Goal: Task Accomplishment & Management: Manage account settings

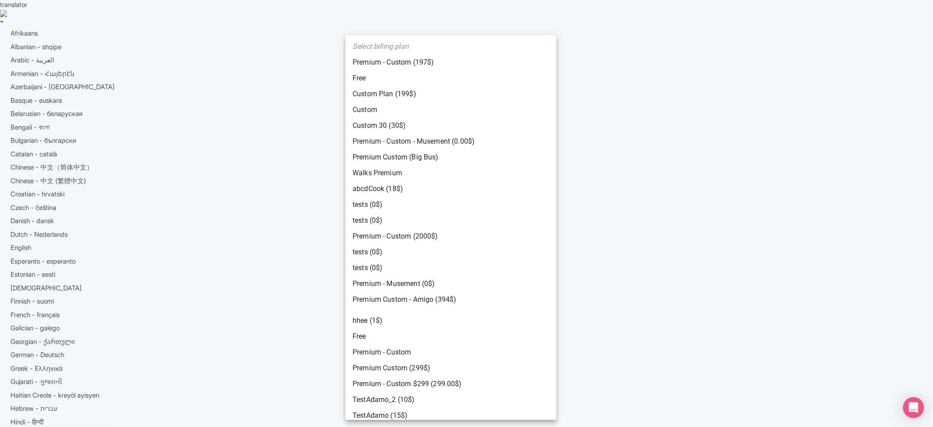
click at [384, 230] on body "translator Afrikaans Albanian - shqipe Arabic - ‎‫العربية‬‎ Armenian - Հայերէն …" at bounding box center [466, 213] width 933 height 427
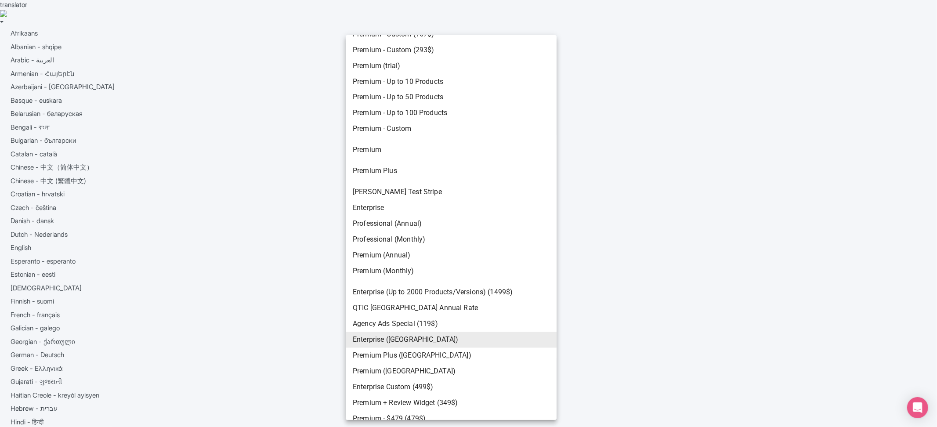
scroll to position [1613, 0]
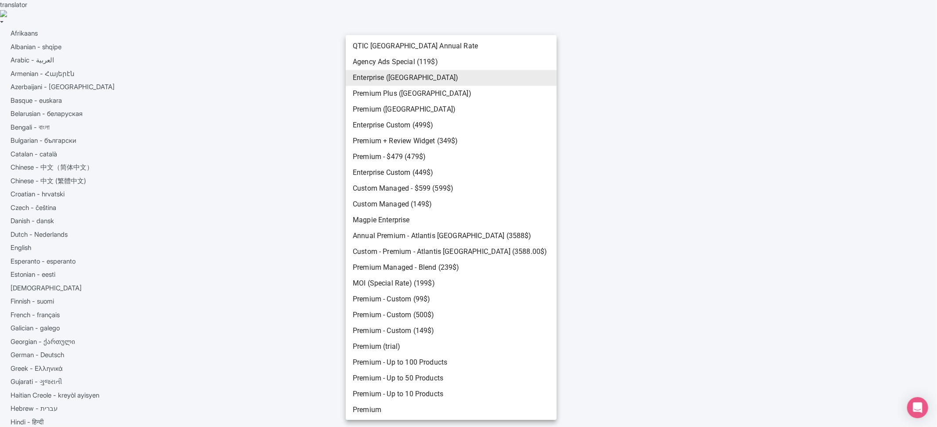
click at [636, 153] on div at bounding box center [468, 213] width 937 height 427
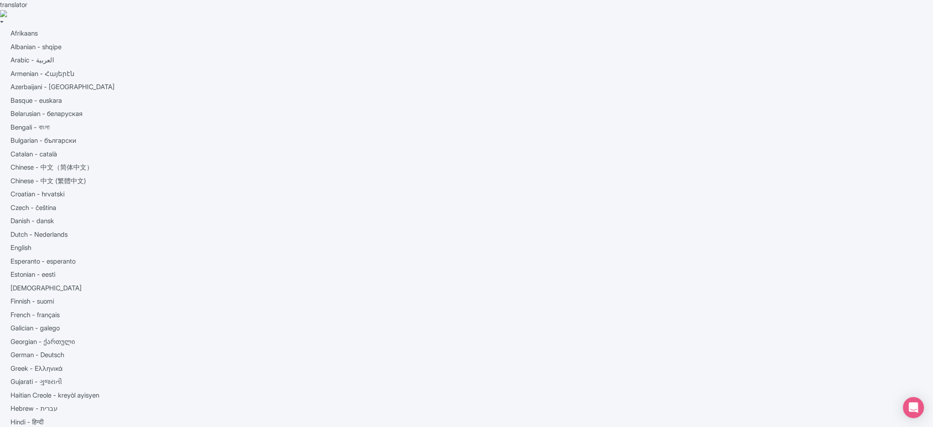
click at [404, 238] on body "translator Afrikaans Albanian - shqipe Arabic - ‎‫العربية‬‎ Armenian - Հայերէն …" at bounding box center [466, 213] width 933 height 427
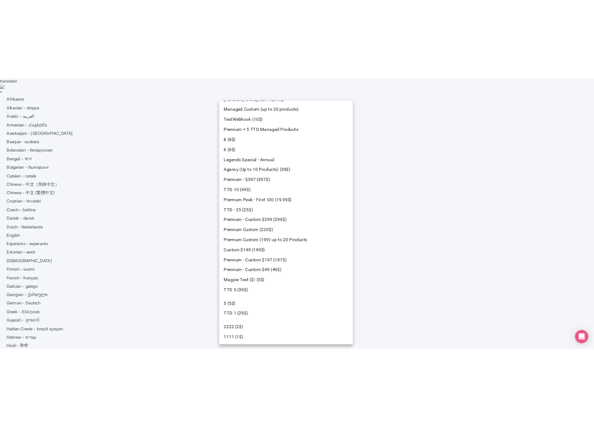
scroll to position [0, 0]
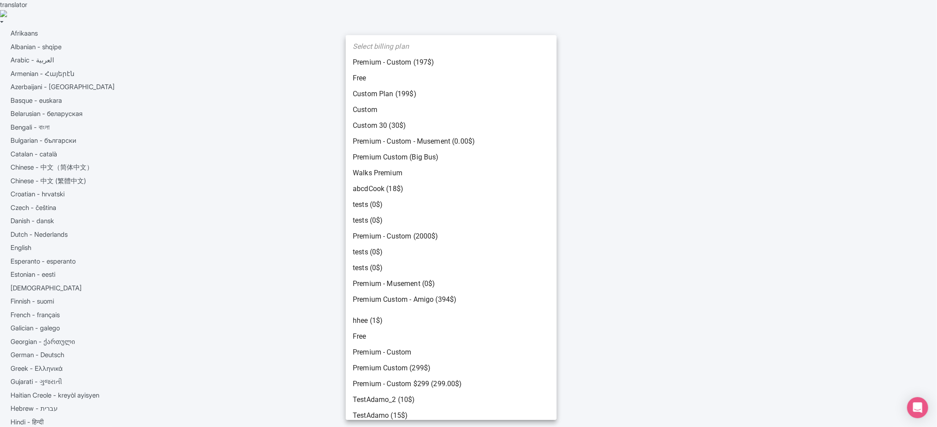
click at [267, 268] on div at bounding box center [468, 213] width 937 height 427
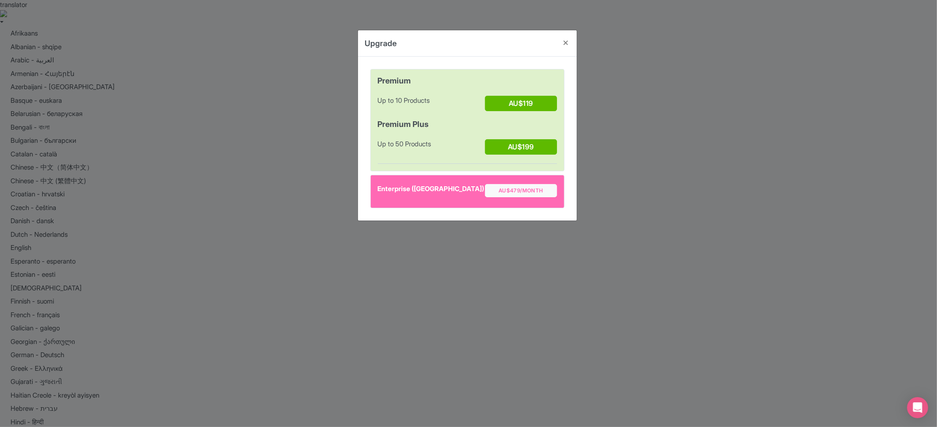
click at [392, 187] on div "Enterprise (Australia)" at bounding box center [432, 192] width 108 height 17
drag, startPoint x: 392, startPoint y: 187, endPoint x: 454, endPoint y: 186, distance: 61.9
click at [454, 186] on div "Enterprise (Australia)" at bounding box center [432, 192] width 108 height 17
copy div "Enterprise (Australia) AU$479/month"
click at [466, 171] on div "Premium Up to 10 Products AU$119 Premium Plus Up to 50 Products AU$199" at bounding box center [467, 120] width 194 height 102
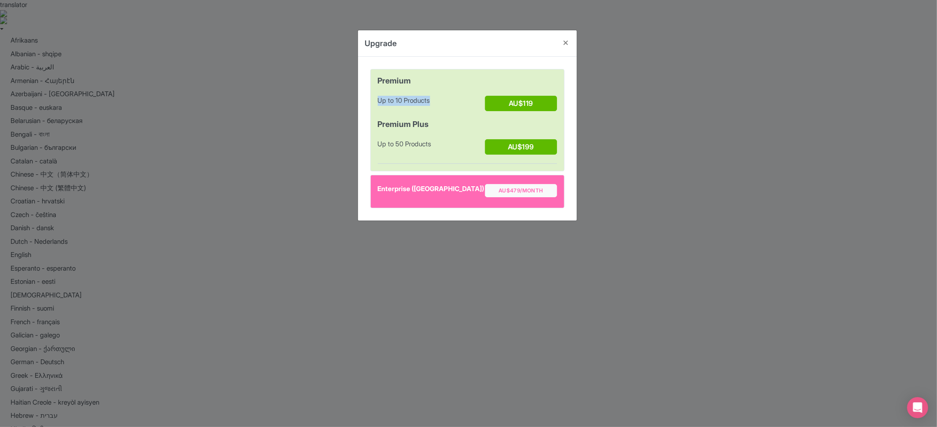
drag, startPoint x: 441, startPoint y: 98, endPoint x: 359, endPoint y: 97, distance: 81.7
click at [360, 97] on div "Premium Up to 10 Products AU$119 Premium Plus Up to 50 Products AU$199 Enterpri…" at bounding box center [467, 139] width 219 height 164
copy div "Up to 10 Products"
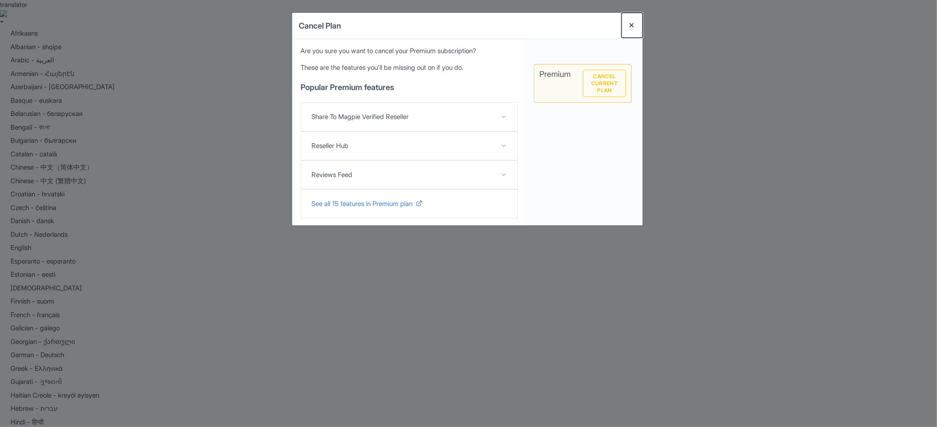
click at [636, 22] on button "Close" at bounding box center [631, 25] width 21 height 25
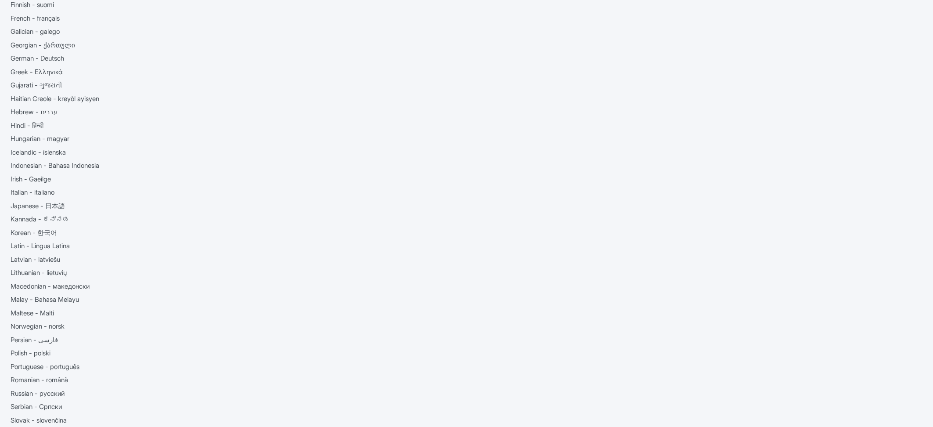
scroll to position [29, 0]
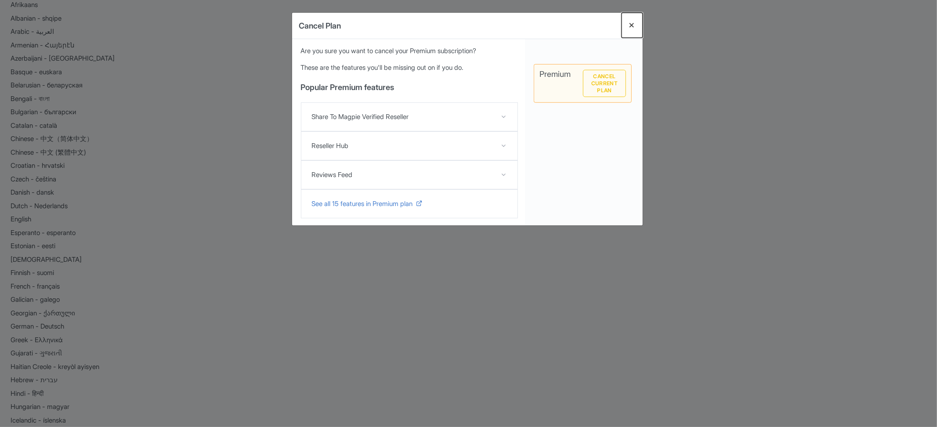
click at [630, 27] on button "Close" at bounding box center [631, 25] width 21 height 25
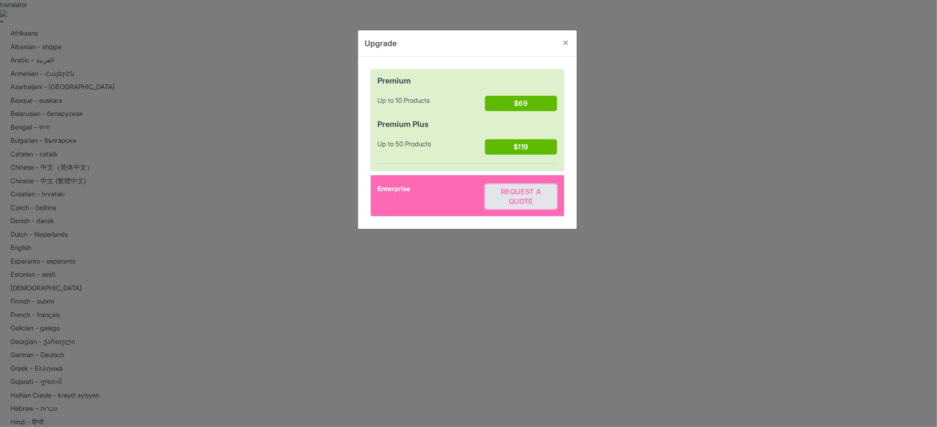
click at [532, 201] on span "Request a quote" at bounding box center [521, 196] width 40 height 18
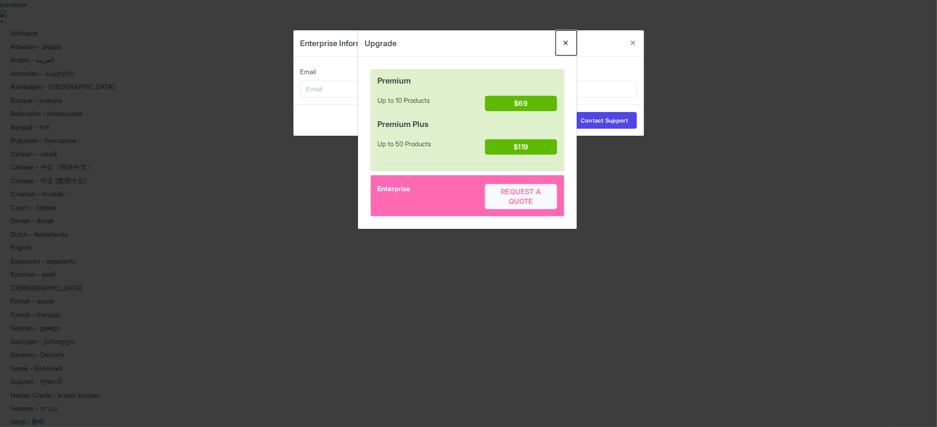
click at [565, 45] on button "Close" at bounding box center [565, 42] width 21 height 25
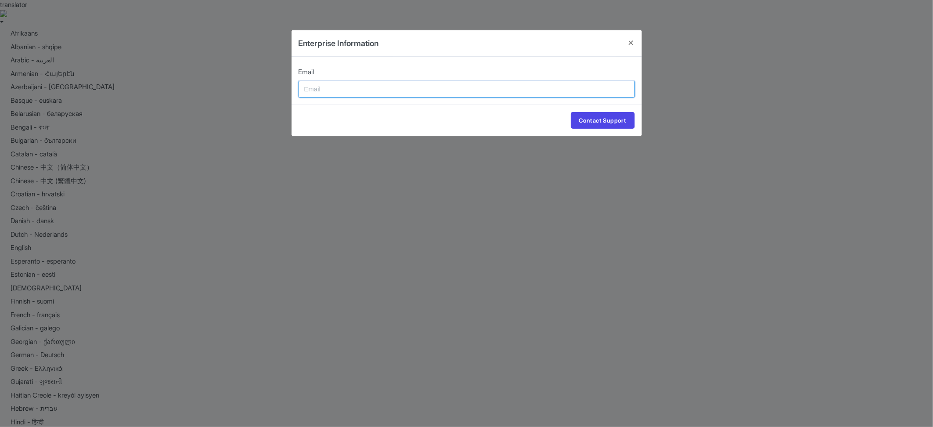
click at [566, 87] on input "Email" at bounding box center [467, 89] width 336 height 17
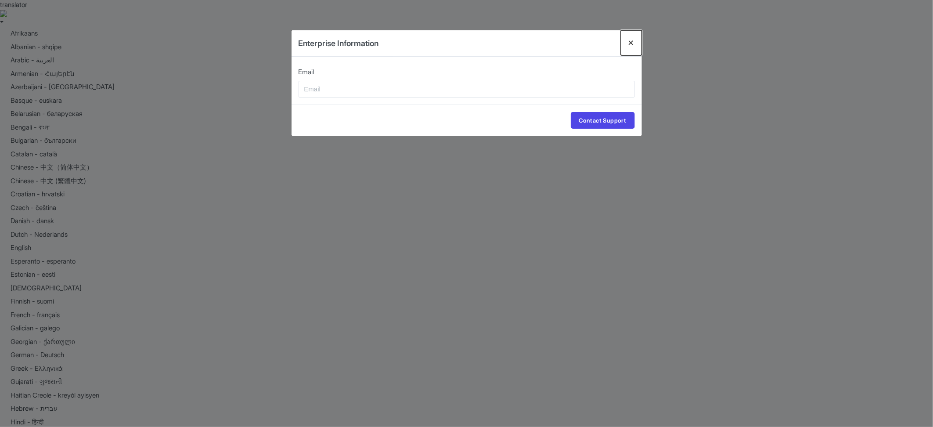
click at [632, 42] on button "Close" at bounding box center [631, 42] width 21 height 25
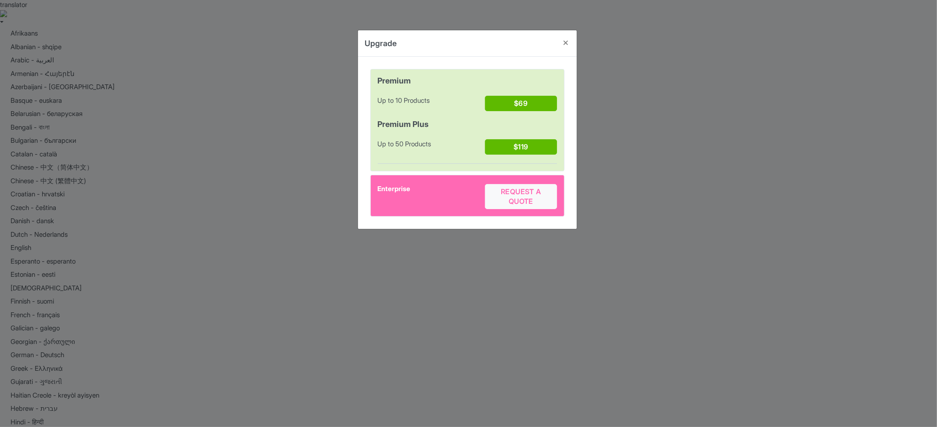
click at [631, 139] on div "Upgrade Premium Up to 10 Products $69 Premium Plus Up to 50 Products $119 Enter…" at bounding box center [468, 213] width 937 height 427
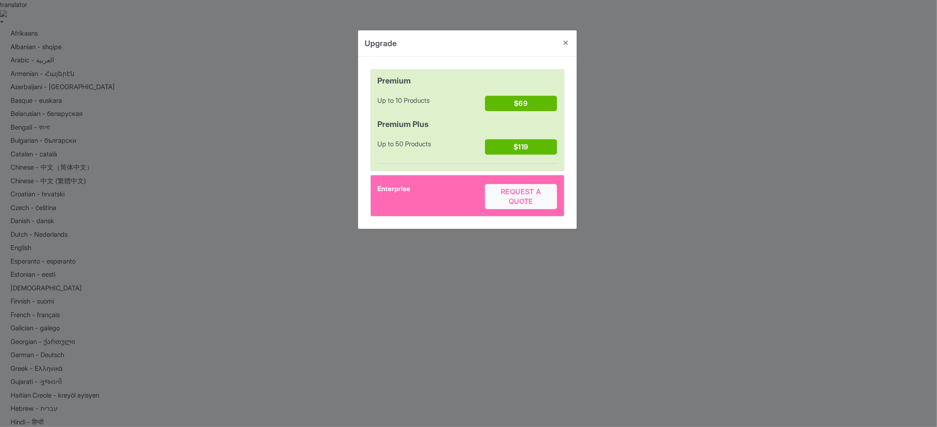
click at [659, 153] on div "Upgrade Premium Up to 10 Products $69 Premium Plus Up to 50 Products $119 Enter…" at bounding box center [468, 213] width 937 height 427
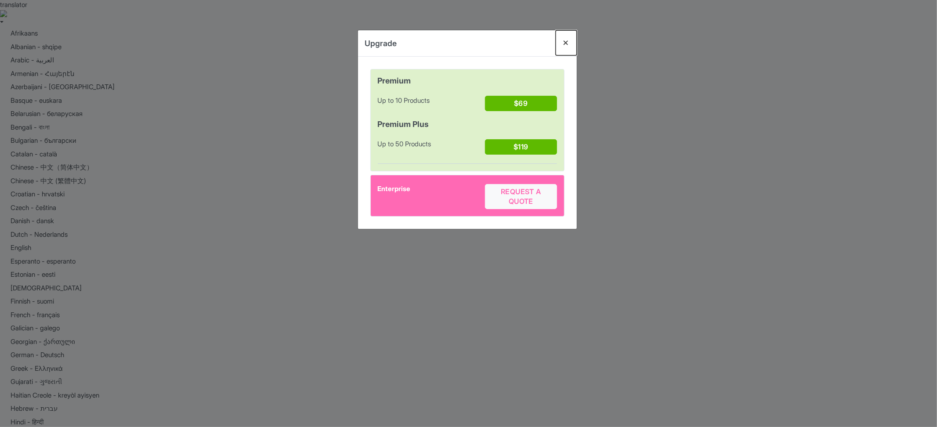
click at [566, 43] on button "Close" at bounding box center [565, 42] width 21 height 25
